Goal: Complete Application Form: Complete application form

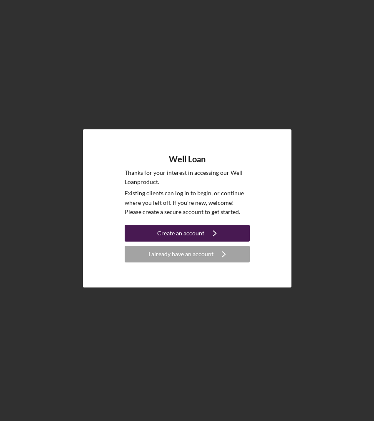
click at [179, 231] on div "Create an account" at bounding box center [180, 233] width 47 height 17
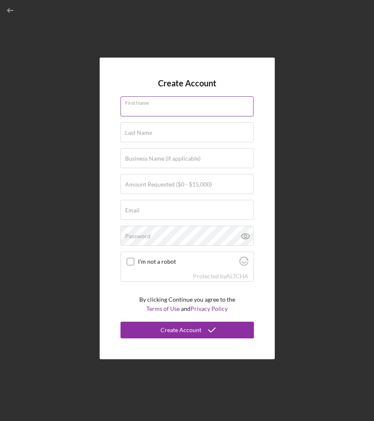
click at [150, 110] on input "First Name" at bounding box center [187, 106] width 133 height 20
type input "[PERSON_NAME]"
type input "[PERSON_NAME][EMAIL_ADDRESS][PERSON_NAME][DOMAIN_NAME]"
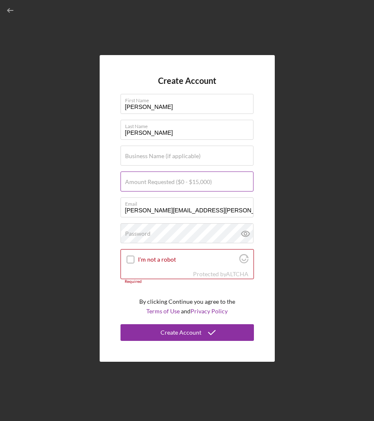
click at [148, 179] on label "Amount Requested ($0 - $15,000)" at bounding box center [168, 182] width 87 height 7
click at [148, 179] on input "Amount Requested ($0 - $15,000)" at bounding box center [187, 181] width 133 height 20
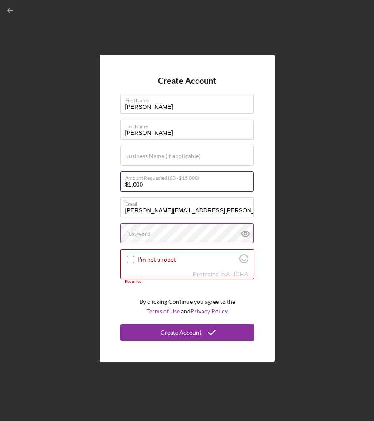
type input "$1,000"
click at [137, 231] on label "Password" at bounding box center [137, 233] width 25 height 7
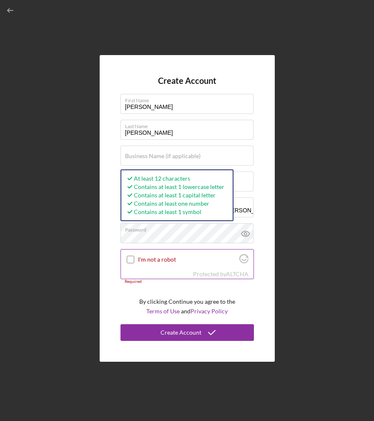
click at [133, 258] on input "I'm not a robot" at bounding box center [131, 260] width 8 height 8
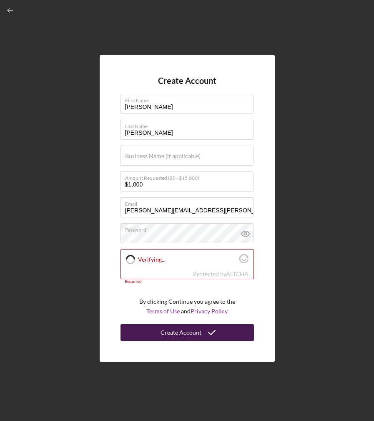
checkbox input "true"
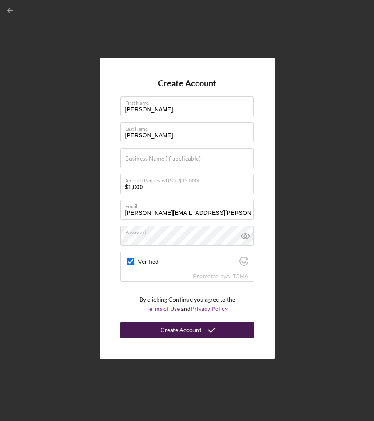
click at [174, 329] on div "Create Account" at bounding box center [181, 330] width 41 height 17
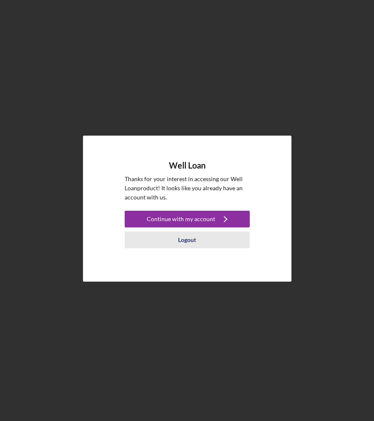
click at [193, 242] on div "Logout" at bounding box center [187, 240] width 18 height 17
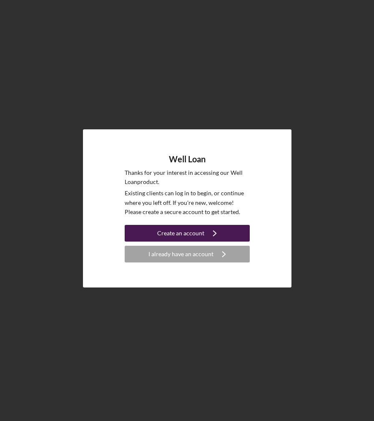
click at [184, 234] on div "Create an account" at bounding box center [180, 233] width 47 height 17
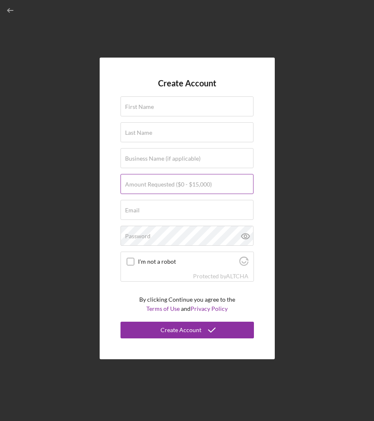
click at [164, 182] on label "Amount Requested ($0 - $15,000)" at bounding box center [168, 184] width 87 height 7
click at [164, 182] on input "Amount Requested ($0 - $15,000)" at bounding box center [187, 184] width 133 height 20
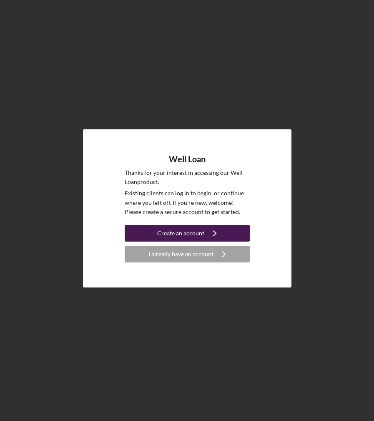
click at [169, 232] on div "Create an account" at bounding box center [180, 233] width 47 height 17
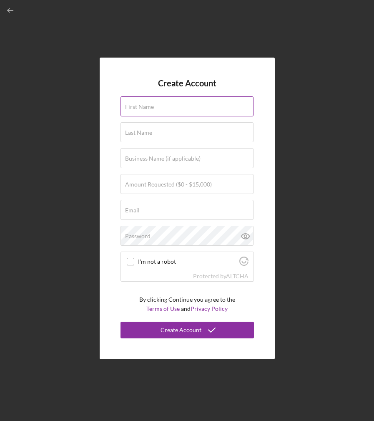
click at [143, 107] on label "First Name" at bounding box center [139, 106] width 29 height 7
click at [143, 107] on input "First Name" at bounding box center [187, 106] width 133 height 20
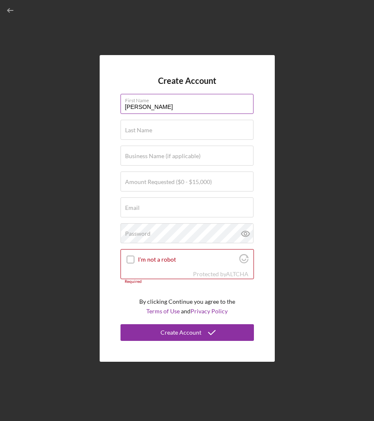
type input "[PERSON_NAME]"
type input "$1,000"
type input "[PERSON_NAME][EMAIL_ADDRESS][PERSON_NAME][DOMAIN_NAME]"
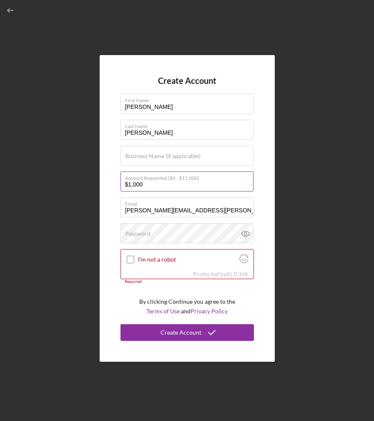
click at [131, 182] on input "$1,000" at bounding box center [187, 181] width 133 height 20
type input "$10,000"
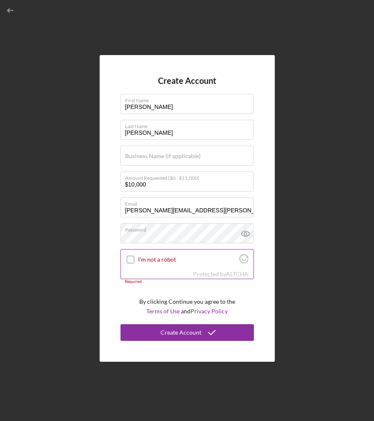
click at [131, 259] on input "I'm not a robot" at bounding box center [131, 260] width 8 height 8
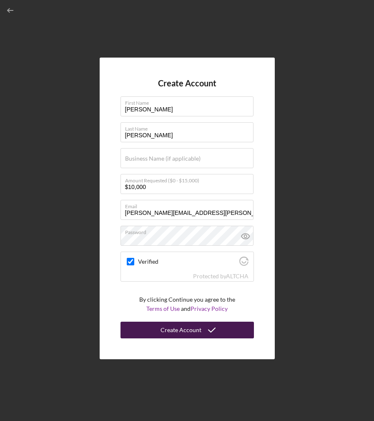
click at [162, 328] on div "Create Account" at bounding box center [181, 330] width 41 height 17
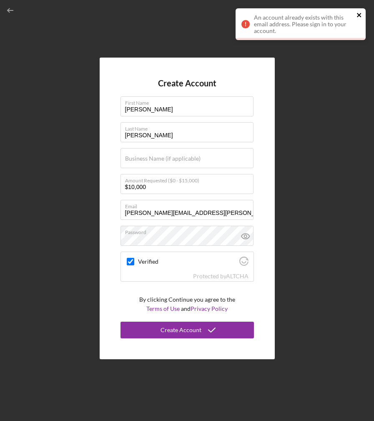
click at [359, 13] on icon "close" at bounding box center [360, 15] width 6 height 7
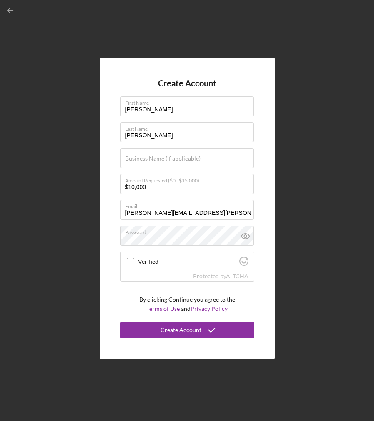
checkbox input "true"
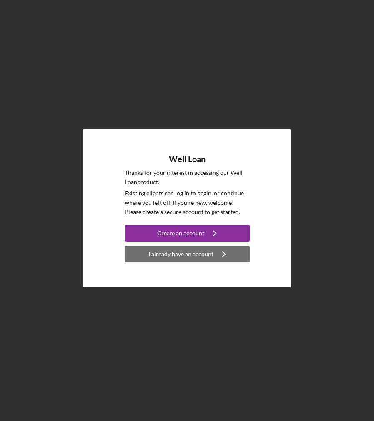
click at [205, 261] on div "I already have an account" at bounding box center [181, 254] width 65 height 17
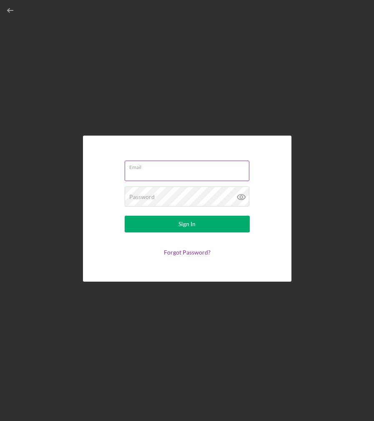
click at [136, 172] on input "Email" at bounding box center [187, 171] width 125 height 20
type input "[PERSON_NAME][EMAIL_ADDRESS][PERSON_NAME][DOMAIN_NAME]"
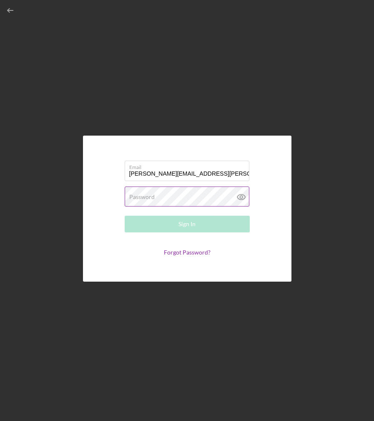
click at [151, 200] on label "Password" at bounding box center [141, 197] width 25 height 7
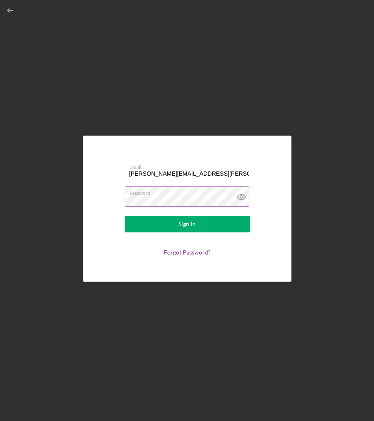
click at [125, 216] on button "Sign In" at bounding box center [187, 224] width 125 height 17
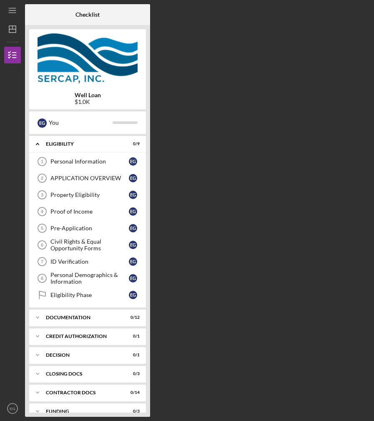
click at [83, 100] on div "$1.0K" at bounding box center [88, 101] width 26 height 7
click at [13, 5] on icon "Icon/Menu" at bounding box center [12, 10] width 19 height 19
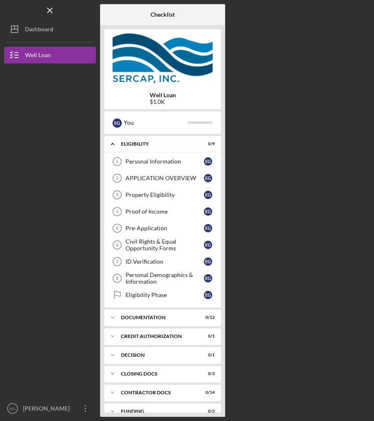
click at [157, 95] on b "Well Loan" at bounding box center [163, 95] width 26 height 7
click at [157, 97] on b "Well Loan" at bounding box center [163, 95] width 26 height 7
drag, startPoint x: 157, startPoint y: 97, endPoint x: 154, endPoint y: 101, distance: 5.7
click at [154, 101] on div "$1.0K" at bounding box center [163, 101] width 26 height 7
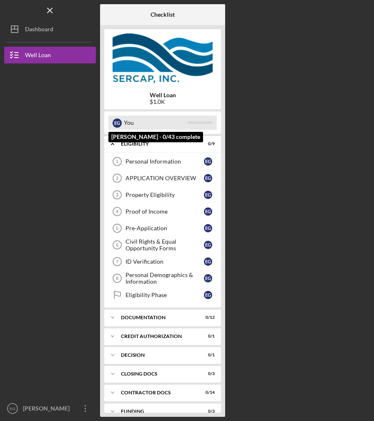
click at [124, 123] on div "You" at bounding box center [156, 123] width 64 height 14
click at [118, 124] on div "E G" at bounding box center [117, 122] width 9 height 9
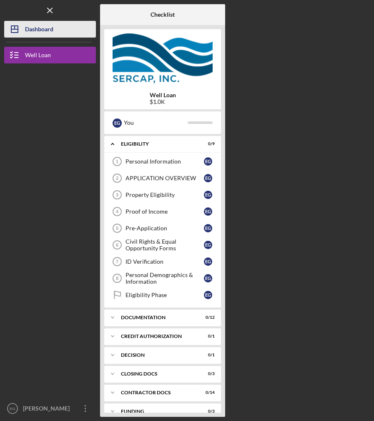
click at [38, 23] on div "Dashboard" at bounding box center [39, 30] width 28 height 19
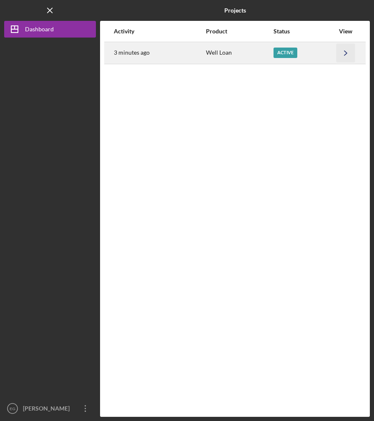
click at [345, 50] on icon "Icon/Navigate" at bounding box center [346, 52] width 19 height 19
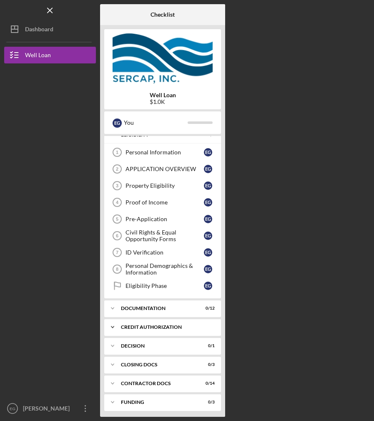
scroll to position [12, 0]
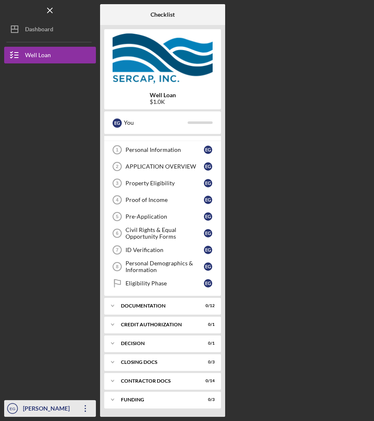
click at [87, 407] on icon "Icon/Overflow" at bounding box center [85, 408] width 21 height 21
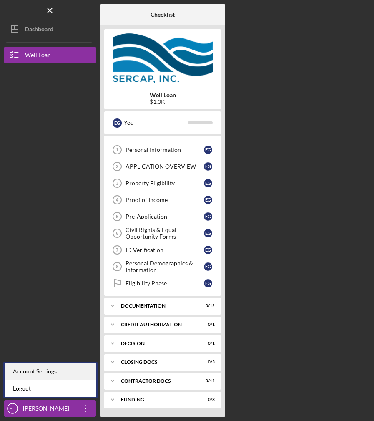
click at [76, 373] on div "Account Settings" at bounding box center [51, 371] width 92 height 17
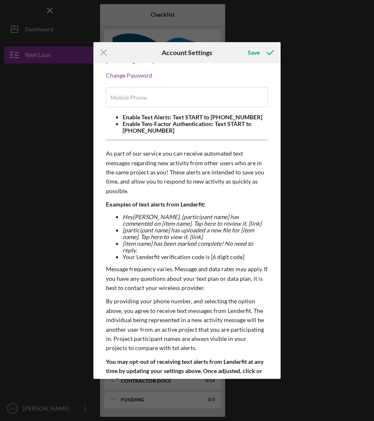
scroll to position [60, 0]
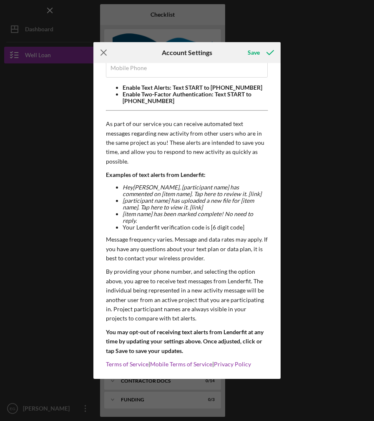
click at [99, 48] on icon "Icon/Menu Close" at bounding box center [103, 52] width 21 height 21
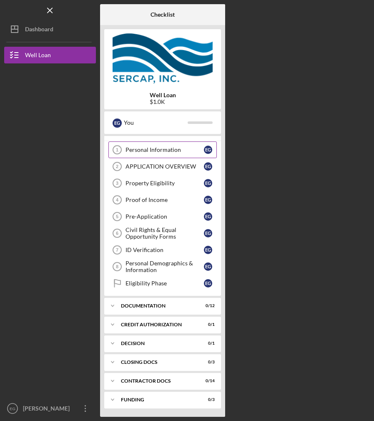
click at [179, 148] on div "Personal Information" at bounding box center [165, 149] width 78 height 7
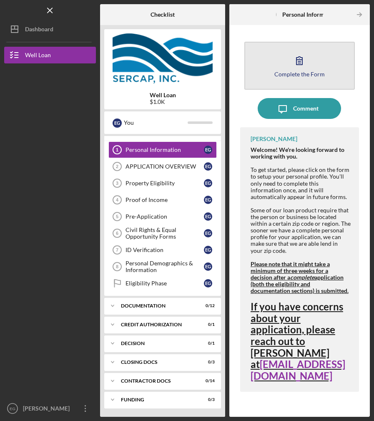
click at [284, 78] on button "Complete the Form Form" at bounding box center [300, 66] width 111 height 48
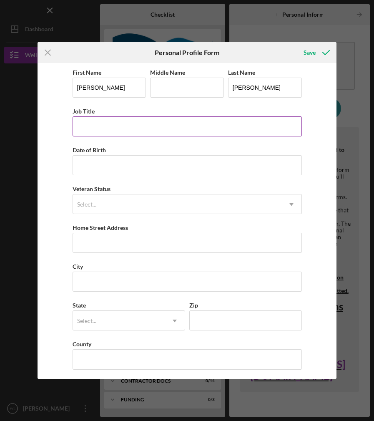
click at [105, 132] on input "Job Title" at bounding box center [187, 126] width 229 height 20
drag, startPoint x: 154, startPoint y: 126, endPoint x: 124, endPoint y: 124, distance: 30.2
click at [124, 124] on input "Food and Nutrition call center" at bounding box center [187, 126] width 229 height 20
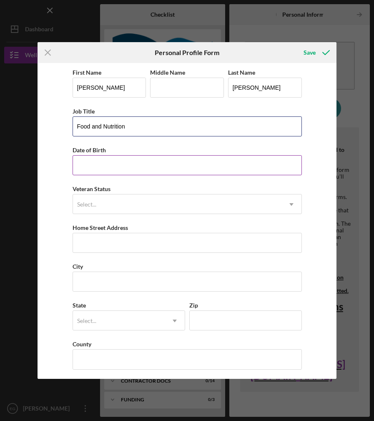
type input "Food and Nutrition"
click at [98, 163] on input "Date of Birth" at bounding box center [187, 165] width 229 height 20
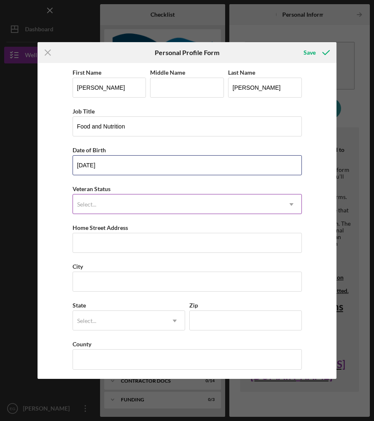
type input "03/07/1986"
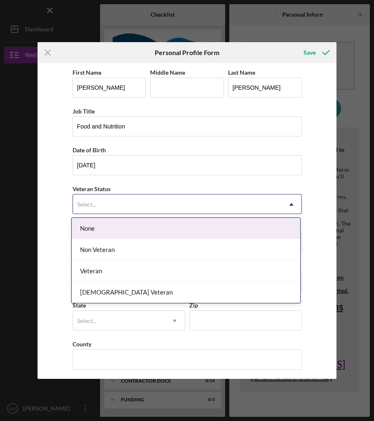
click at [107, 203] on div "Select..." at bounding box center [177, 204] width 209 height 19
click at [102, 223] on div "None" at bounding box center [186, 228] width 229 height 21
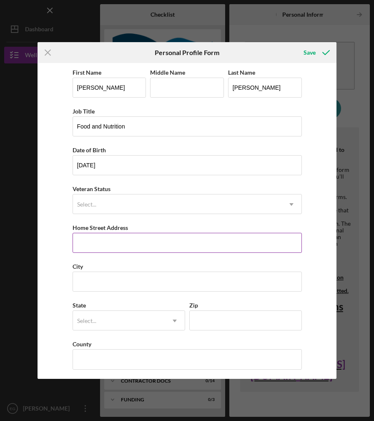
click at [132, 242] on input "Home Street Address" at bounding box center [187, 243] width 229 height 20
drag, startPoint x: 132, startPoint y: 242, endPoint x: 116, endPoint y: 260, distance: 23.7
type input "3220 Vishaal Drive"
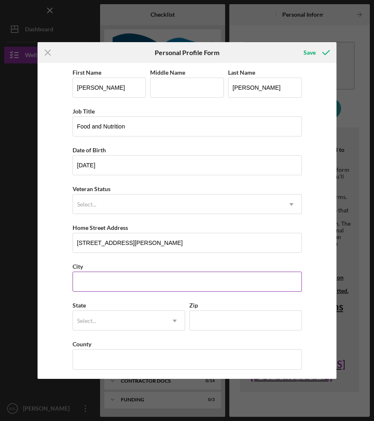
drag, startPoint x: 116, startPoint y: 260, endPoint x: 88, endPoint y: 277, distance: 33.5
click at [88, 277] on input "City" at bounding box center [187, 282] width 229 height 20
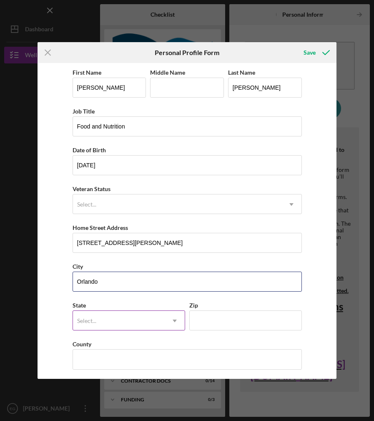
type input "Orlando"
click at [107, 325] on div "Select..." at bounding box center [119, 320] width 92 height 19
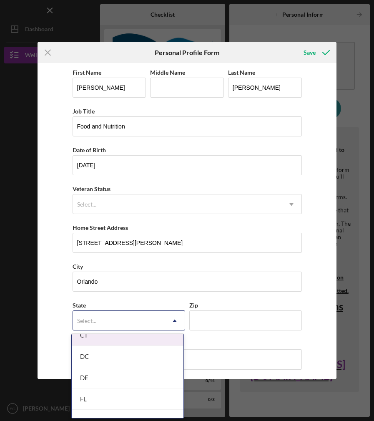
scroll to position [334, 0]
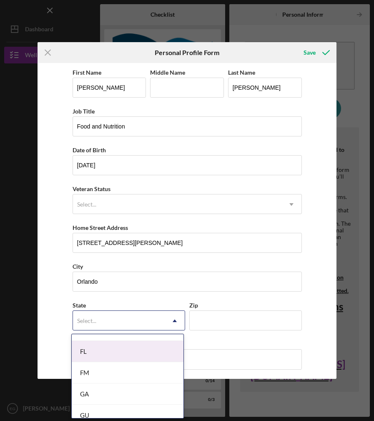
click at [100, 355] on div "FL" at bounding box center [128, 351] width 112 height 21
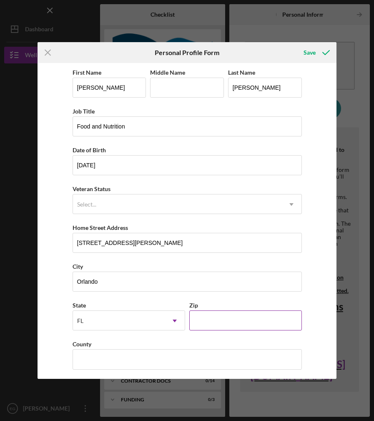
click at [207, 320] on input "Zip" at bounding box center [245, 320] width 113 height 20
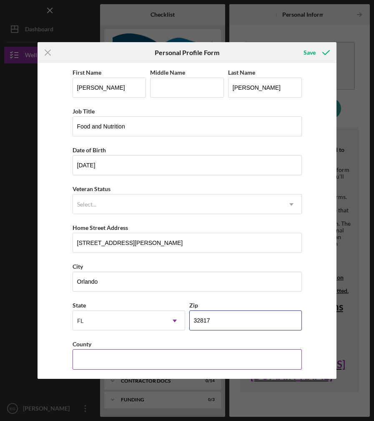
type input "32817"
click at [141, 364] on input "County" at bounding box center [187, 359] width 229 height 20
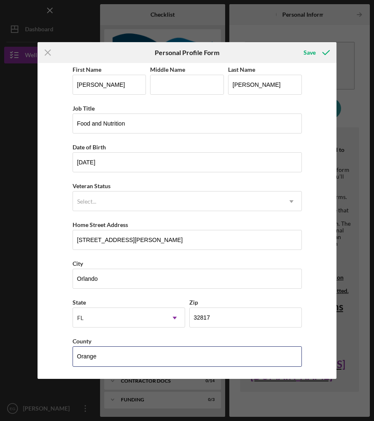
scroll to position [3, 0]
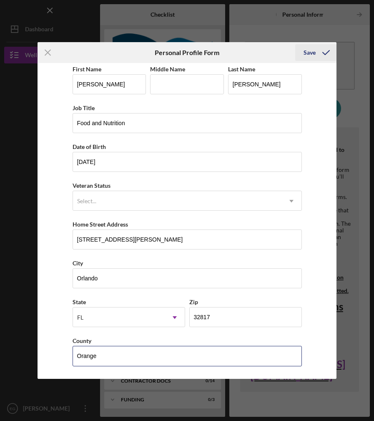
type input "Orange"
click at [310, 50] on div "Save" at bounding box center [310, 52] width 12 height 17
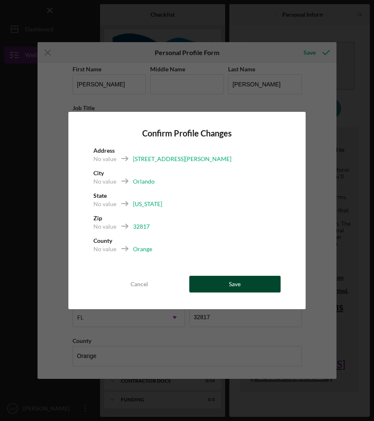
click at [212, 286] on button "Save" at bounding box center [234, 284] width 91 height 17
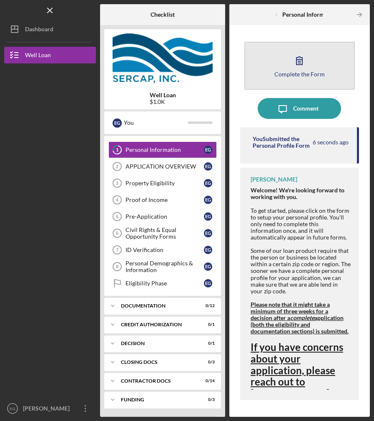
click at [288, 69] on button "Complete the Form Form" at bounding box center [300, 66] width 111 height 48
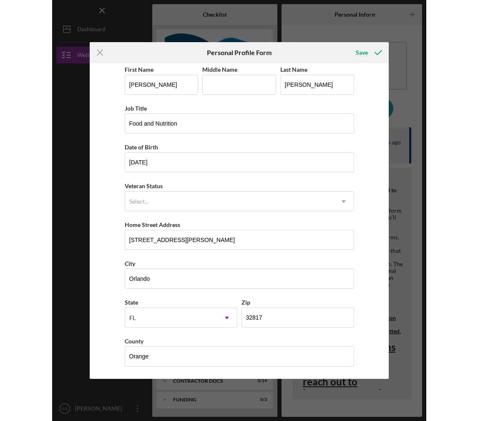
scroll to position [3, 0]
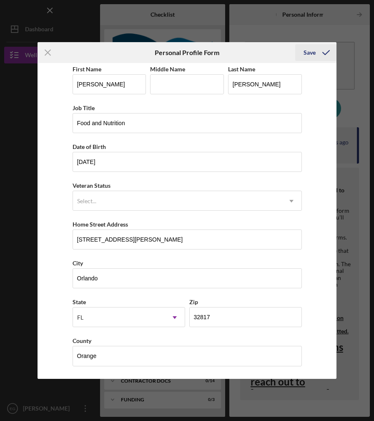
click at [326, 53] on icon "submit" at bounding box center [326, 52] width 21 height 21
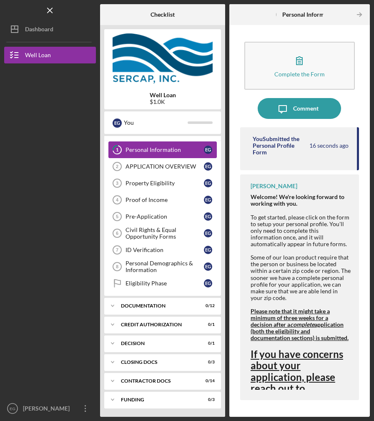
click at [174, 149] on div "Personal Information" at bounding box center [165, 149] width 78 height 7
click at [160, 165] on div "APPLICATION OVERVIEW" at bounding box center [165, 166] width 78 height 7
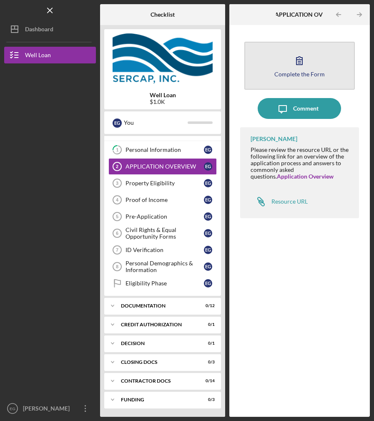
click at [295, 73] on div "Complete the Form" at bounding box center [300, 74] width 50 height 6
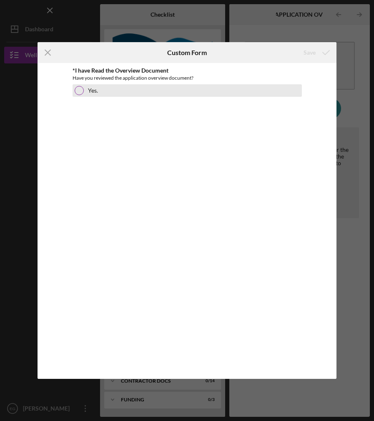
click at [80, 93] on div at bounding box center [79, 90] width 9 height 9
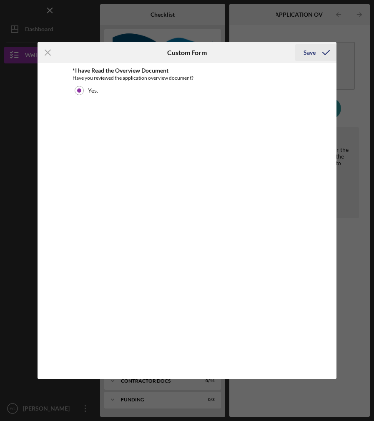
click at [320, 52] on icon "submit" at bounding box center [326, 52] width 21 height 21
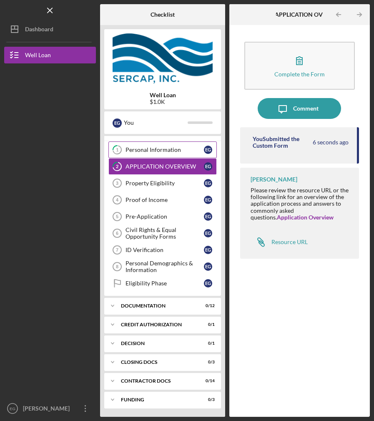
click at [158, 149] on div "Personal Information" at bounding box center [165, 149] width 78 height 7
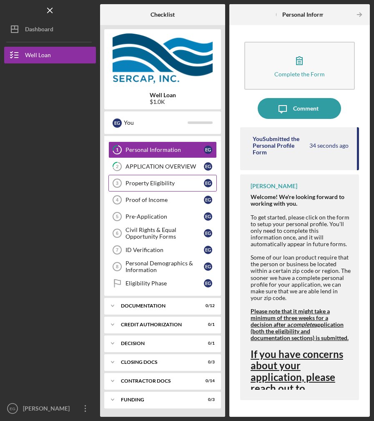
click at [174, 184] on div "Property Eligibility" at bounding box center [165, 183] width 78 height 7
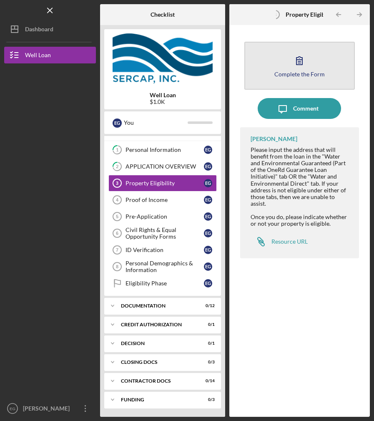
click at [294, 78] on button "Complete the Form Form" at bounding box center [300, 66] width 111 height 48
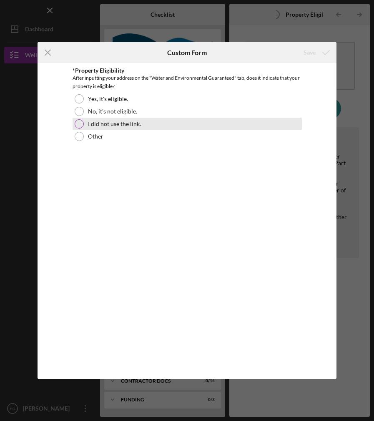
click at [110, 129] on div "I did not use the link." at bounding box center [187, 124] width 229 height 13
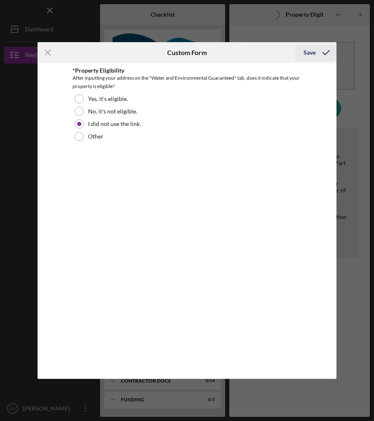
click at [319, 48] on icon "submit" at bounding box center [326, 52] width 21 height 21
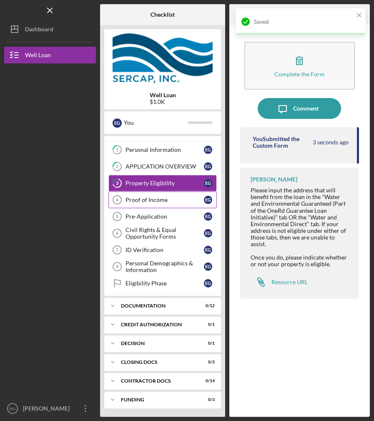
click at [167, 201] on div "Proof of Income" at bounding box center [165, 200] width 78 height 7
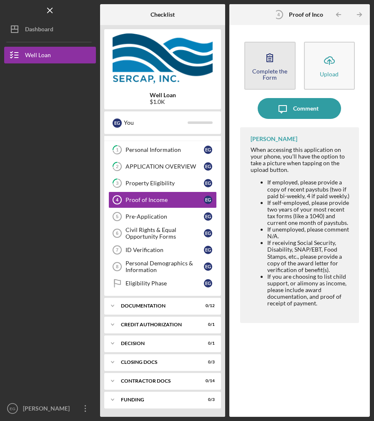
click at [265, 67] on icon "button" at bounding box center [270, 57] width 21 height 21
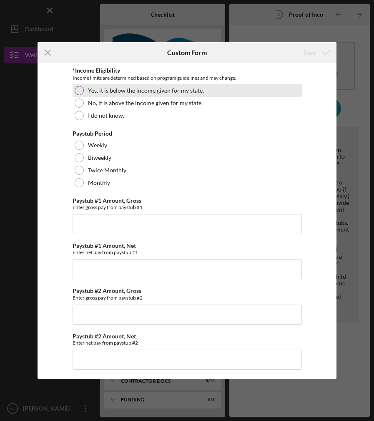
click at [112, 90] on label "Yes, it is below the income given for my state." at bounding box center [146, 90] width 116 height 7
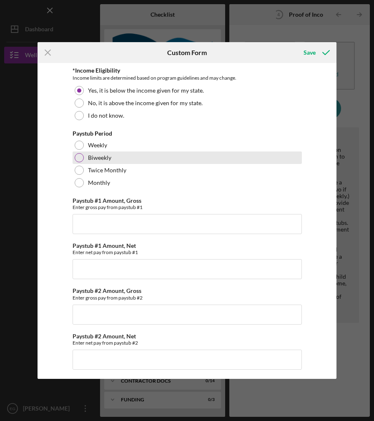
click at [75, 156] on div at bounding box center [79, 157] width 9 height 9
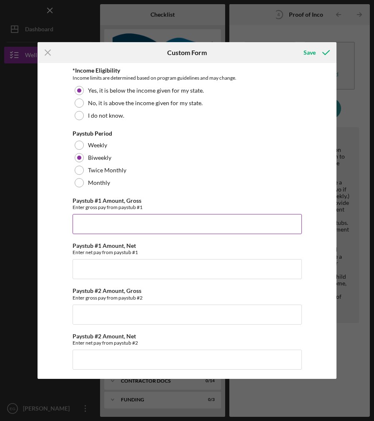
click at [107, 224] on input "Paystub #1 Amount, Gross" at bounding box center [187, 224] width 229 height 20
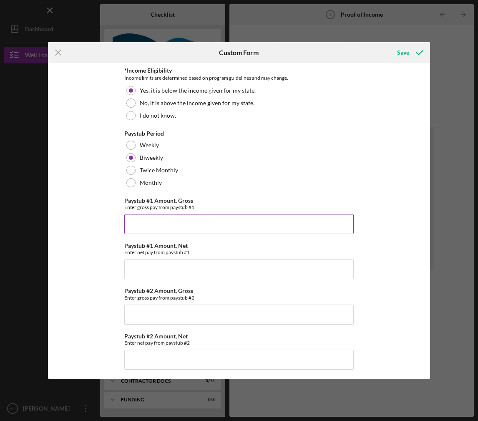
click at [141, 223] on input "Paystub #1 Amount, Gross" at bounding box center [238, 224] width 229 height 20
type input "$1"
click at [142, 226] on input "$1" at bounding box center [238, 224] width 229 height 20
paste input "$1,089.17"
type input "$1,089.17"
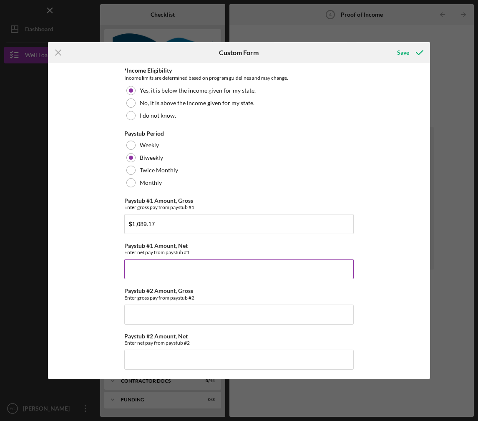
click at [155, 267] on input "Paystub #1 Amount, Net" at bounding box center [238, 269] width 229 height 20
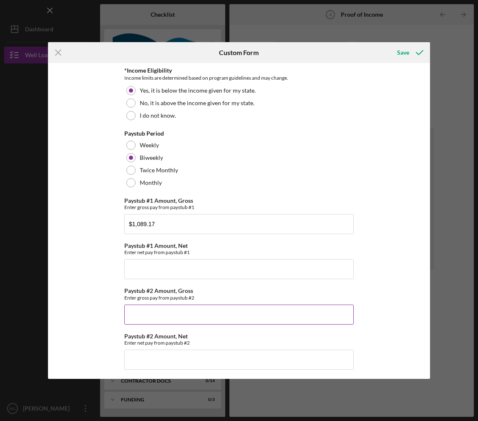
click at [171, 313] on input "Paystub #2 Amount, Gross" at bounding box center [238, 315] width 229 height 20
paste input "$1,590.86"
type input "$1,590.86"
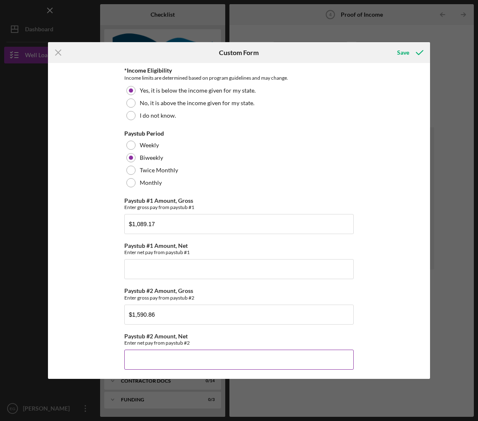
click at [149, 361] on input "Paystub #2 Amount, Net" at bounding box center [238, 360] width 229 height 20
type input "$692.89"
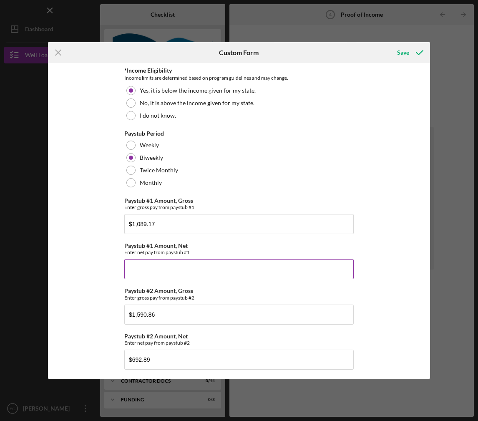
click at [181, 265] on input "Paystub #1 Amount, Net" at bounding box center [238, 269] width 229 height 20
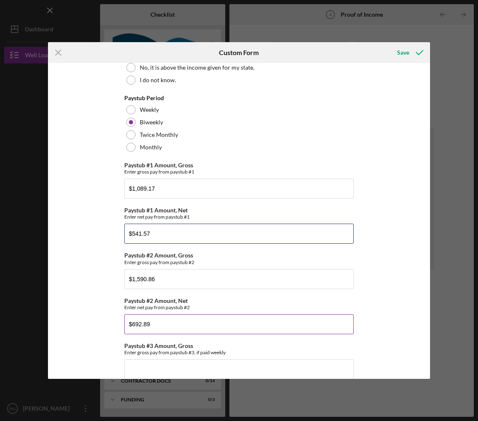
scroll to position [83, 0]
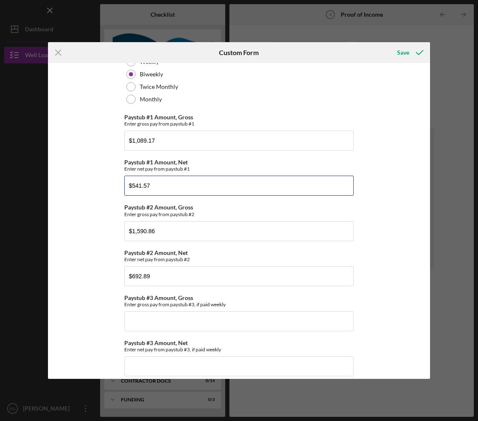
type input "$541.57"
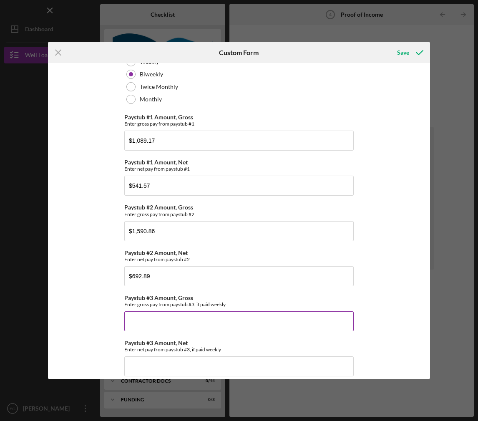
click at [142, 323] on input "Paystub #3 Amount, Gross" at bounding box center [238, 321] width 229 height 20
paste input "$1,609.07"
type input "$1,609.07"
click at [158, 364] on input "Paystub #3 Amount, Net" at bounding box center [238, 366] width 229 height 20
paste input "$935.96"
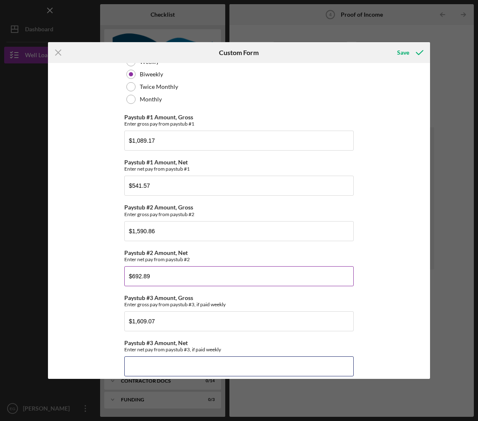
type input "$935.96"
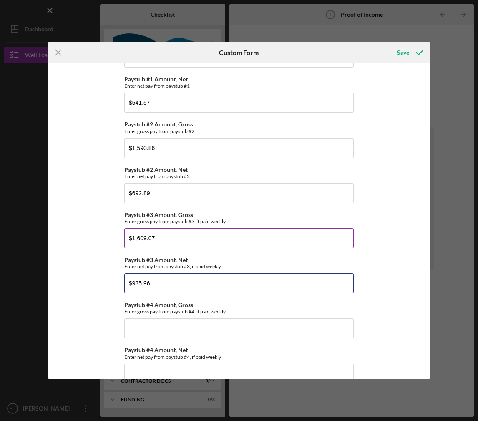
scroll to position [167, 0]
drag, startPoint x: 154, startPoint y: 282, endPoint x: 76, endPoint y: 277, distance: 78.6
click at [76, 277] on div "*Income Eligibility Income limits are determined based on program guidelines an…" at bounding box center [239, 221] width 383 height 316
drag, startPoint x: 161, startPoint y: 237, endPoint x: 58, endPoint y: 235, distance: 103.1
click at [58, 235] on div "*Income Eligibility Income limits are determined based on program guidelines an…" at bounding box center [239, 221] width 383 height 316
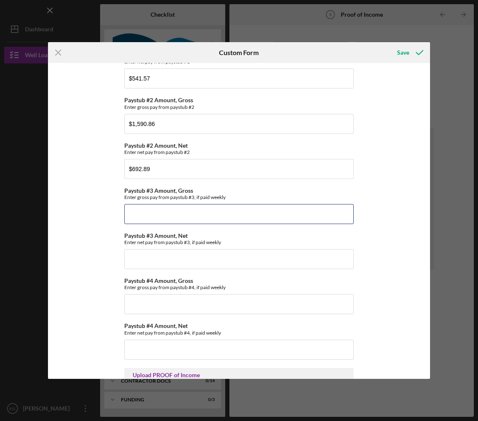
scroll to position [213, 0]
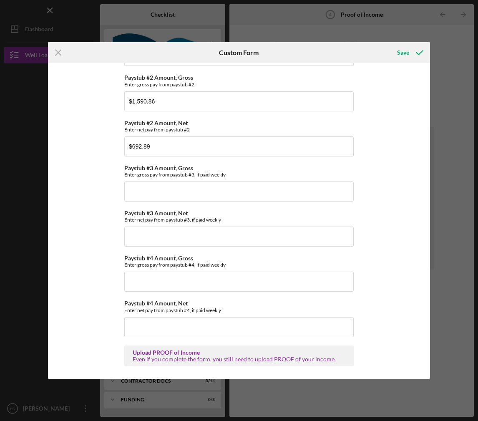
click at [275, 359] on div "Even if you complete the form, you still need to upload PROOF of your income." at bounding box center [239, 359] width 213 height 7
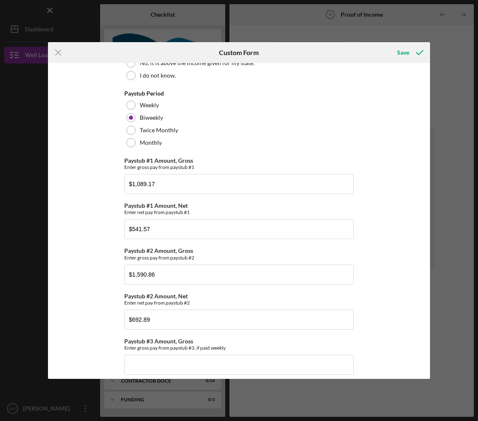
scroll to position [0, 0]
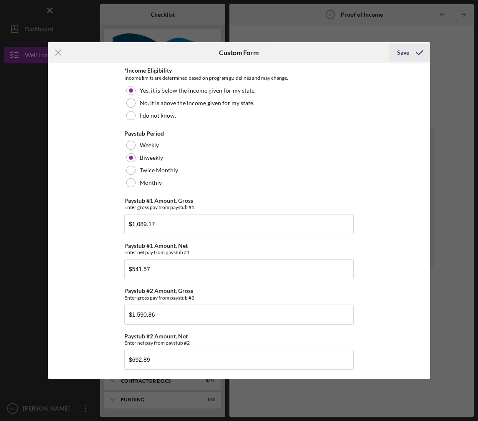
click at [374, 53] on polyline "submit" at bounding box center [419, 52] width 7 height 4
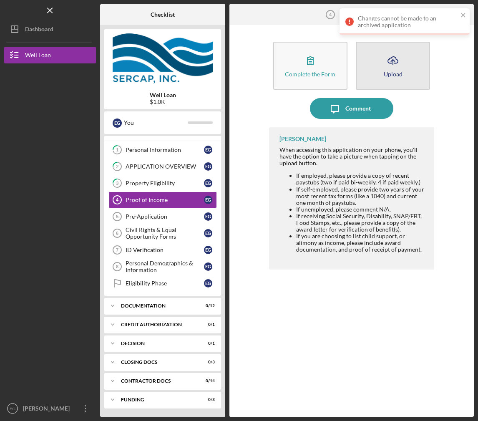
click at [371, 68] on button "Icon/Upload Upload" at bounding box center [393, 66] width 74 height 48
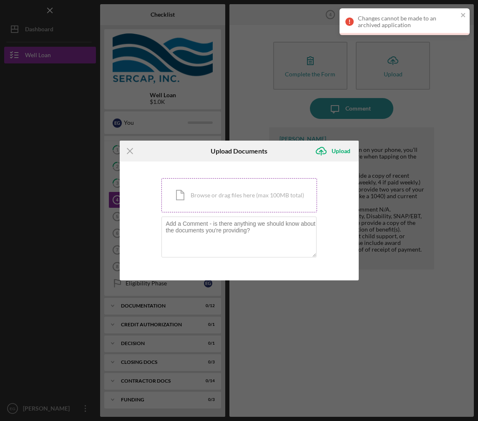
click at [206, 194] on div "Icon/Document Browse or drag files here (max 100MB total) Tap to choose files o…" at bounding box center [239, 195] width 156 height 34
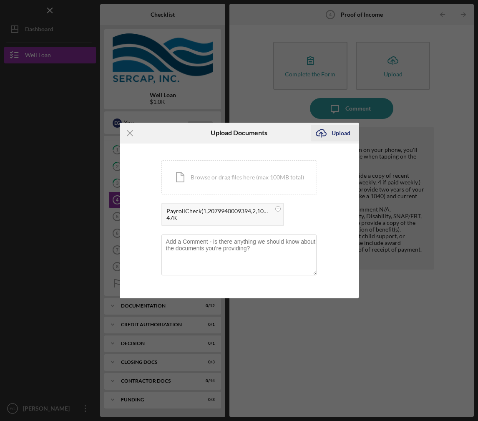
click at [346, 133] on div "Upload" at bounding box center [341, 133] width 19 height 17
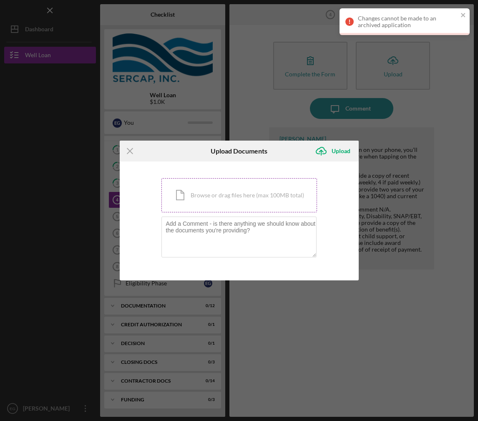
click at [239, 197] on div "Icon/Document Browse or drag files here (max 100MB total) Tap to choose files o…" at bounding box center [239, 195] width 156 height 34
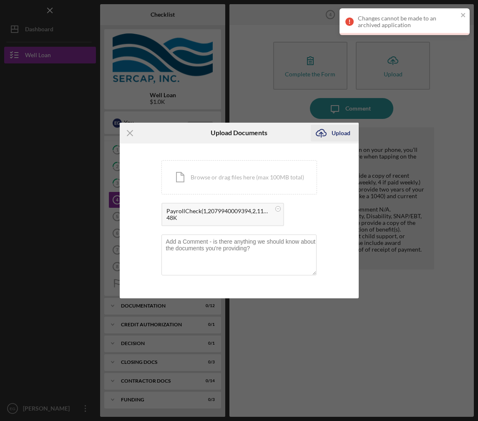
click at [337, 132] on div "Upload" at bounding box center [341, 133] width 19 height 17
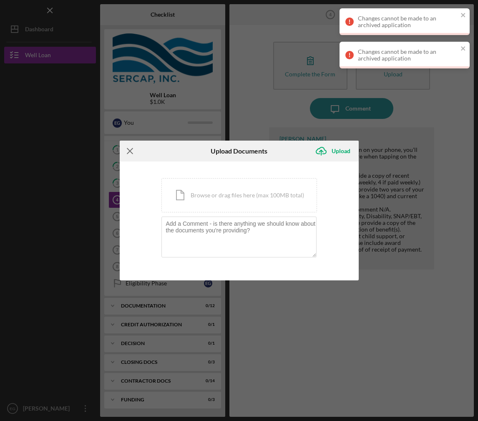
click at [132, 148] on line at bounding box center [129, 150] width 5 height 5
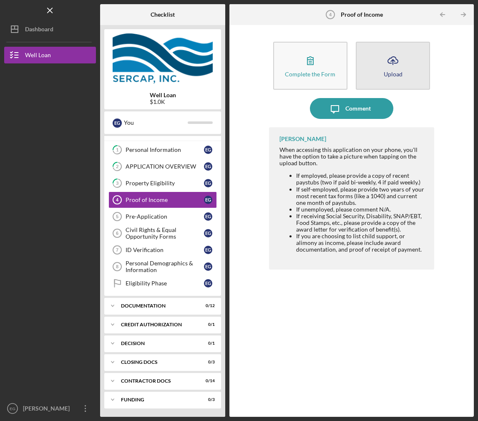
click at [371, 67] on button "Icon/Upload Upload" at bounding box center [393, 66] width 74 height 48
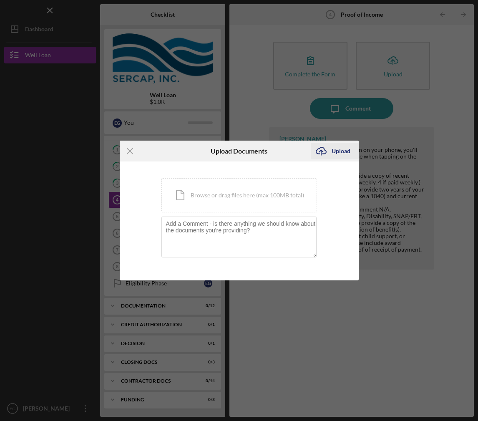
click at [334, 148] on div "Upload" at bounding box center [341, 151] width 19 height 17
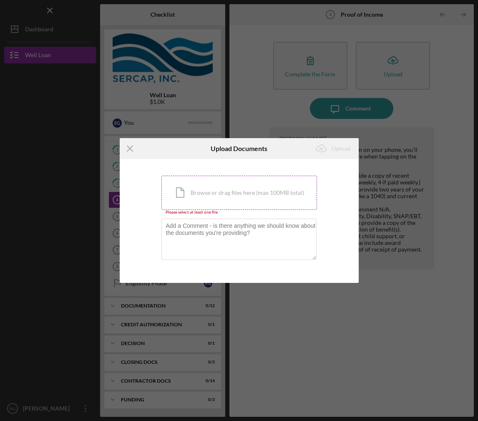
drag, startPoint x: 193, startPoint y: 182, endPoint x: 164, endPoint y: 193, distance: 31.5
click at [164, 193] on div "Icon/Document Browse or drag files here (max 100MB total) Tap to choose files o…" at bounding box center [239, 193] width 156 height 34
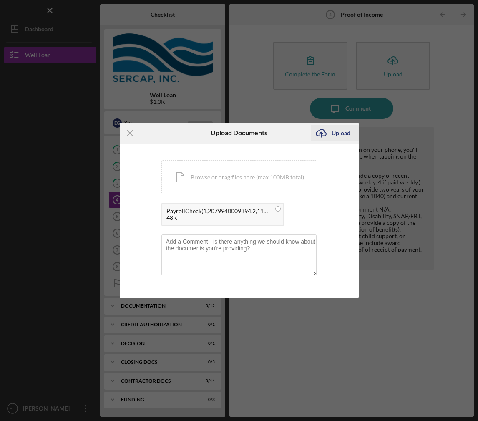
click at [334, 132] on div "Upload" at bounding box center [341, 133] width 19 height 17
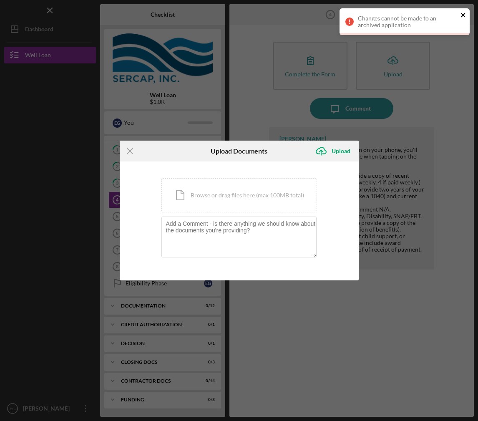
click at [374, 12] on icon "close" at bounding box center [464, 15] width 6 height 7
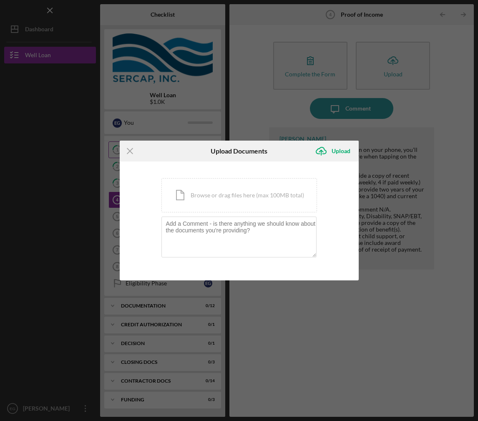
click at [131, 148] on icon "Icon/Menu Close" at bounding box center [130, 151] width 21 height 21
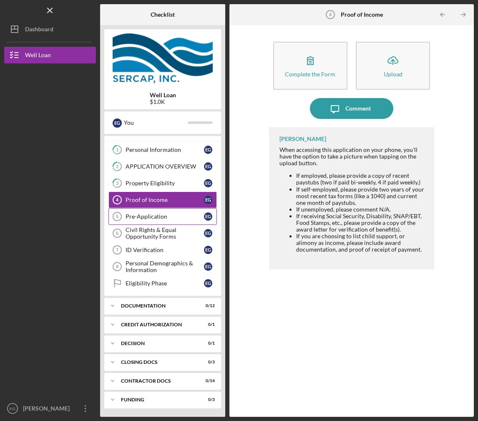
click at [141, 214] on div "Pre-Application" at bounding box center [165, 216] width 78 height 7
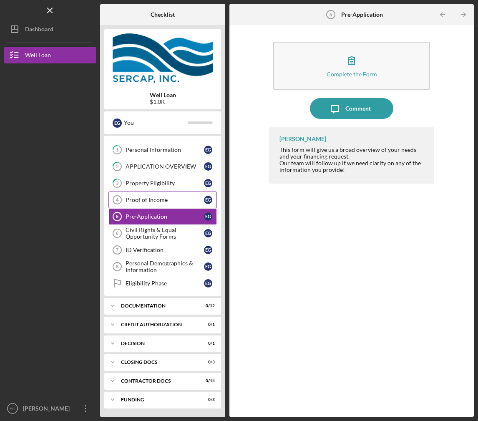
click at [141, 200] on div "Proof of Income" at bounding box center [165, 200] width 78 height 7
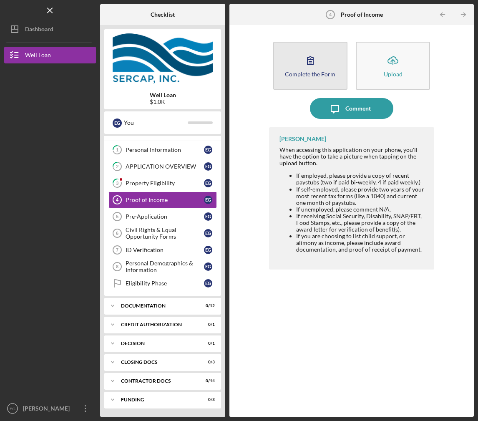
click at [292, 59] on button "Complete the Form Form" at bounding box center [310, 66] width 74 height 48
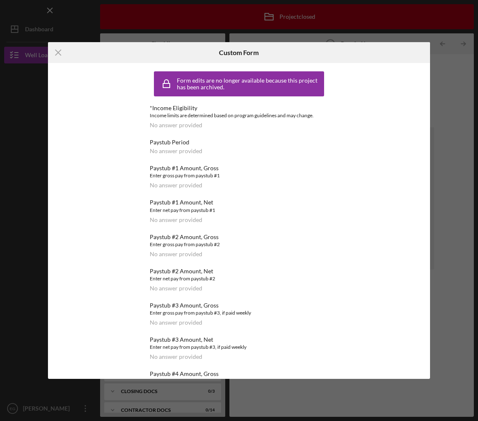
click at [167, 116] on div "Income limits are determined based on program guidelines and may change." at bounding box center [239, 115] width 178 height 8
click at [57, 48] on icon "Icon/Menu Close" at bounding box center [58, 52] width 21 height 21
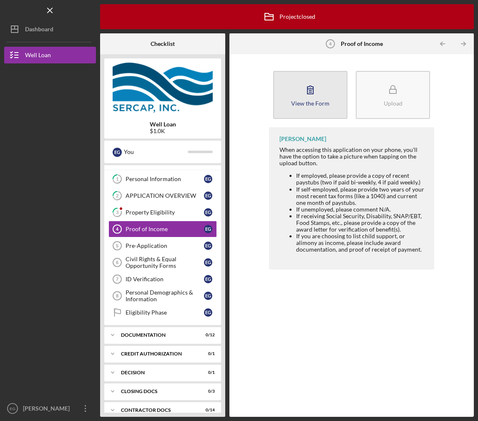
click at [313, 116] on button "View the Form Form" at bounding box center [310, 95] width 74 height 48
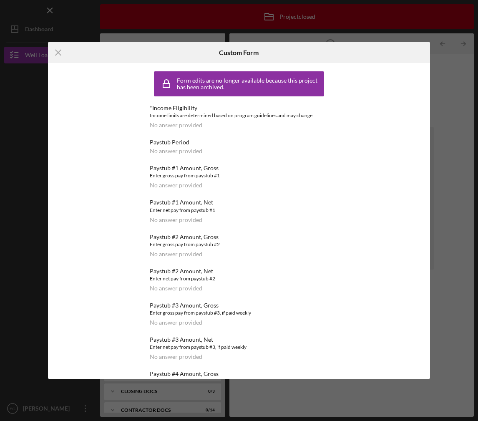
click at [164, 152] on div "No answer provided" at bounding box center [176, 151] width 53 height 7
click at [165, 152] on div "No answer provided" at bounding box center [176, 151] width 53 height 7
drag, startPoint x: 165, startPoint y: 152, endPoint x: 214, endPoint y: 78, distance: 88.5
click at [214, 78] on div "Form edits are no longer available because this project has been archived." at bounding box center [249, 83] width 145 height 13
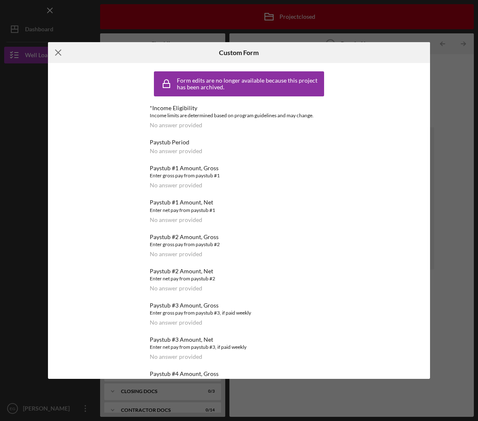
click at [59, 49] on icon "Icon/Menu Close" at bounding box center [58, 52] width 21 height 21
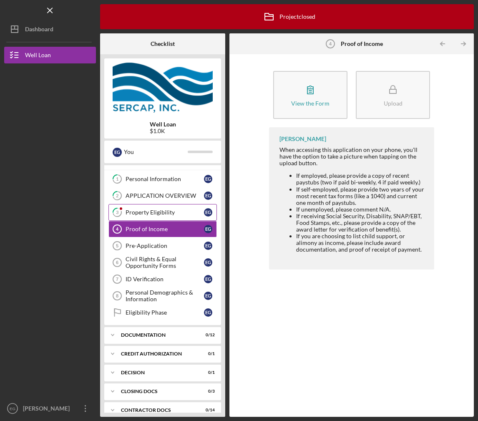
click at [134, 213] on div "Property Eligibility" at bounding box center [165, 212] width 78 height 7
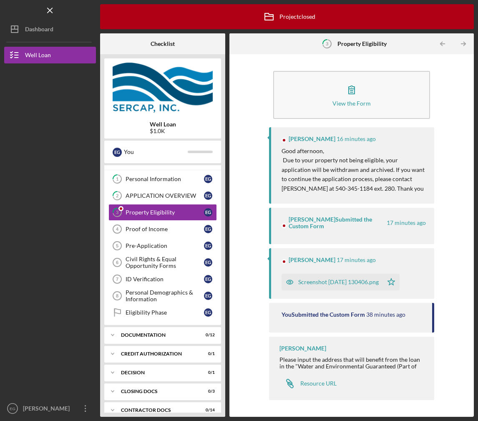
click at [341, 280] on div "Screenshot 2025-09-17 130406.png" at bounding box center [338, 282] width 81 height 7
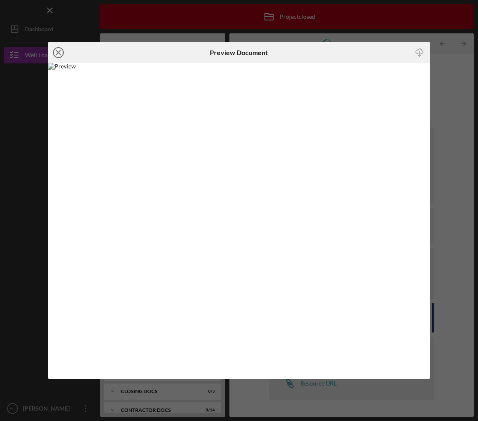
click at [60, 54] on line at bounding box center [58, 52] width 4 height 4
